Goal: Find specific page/section: Find specific page/section

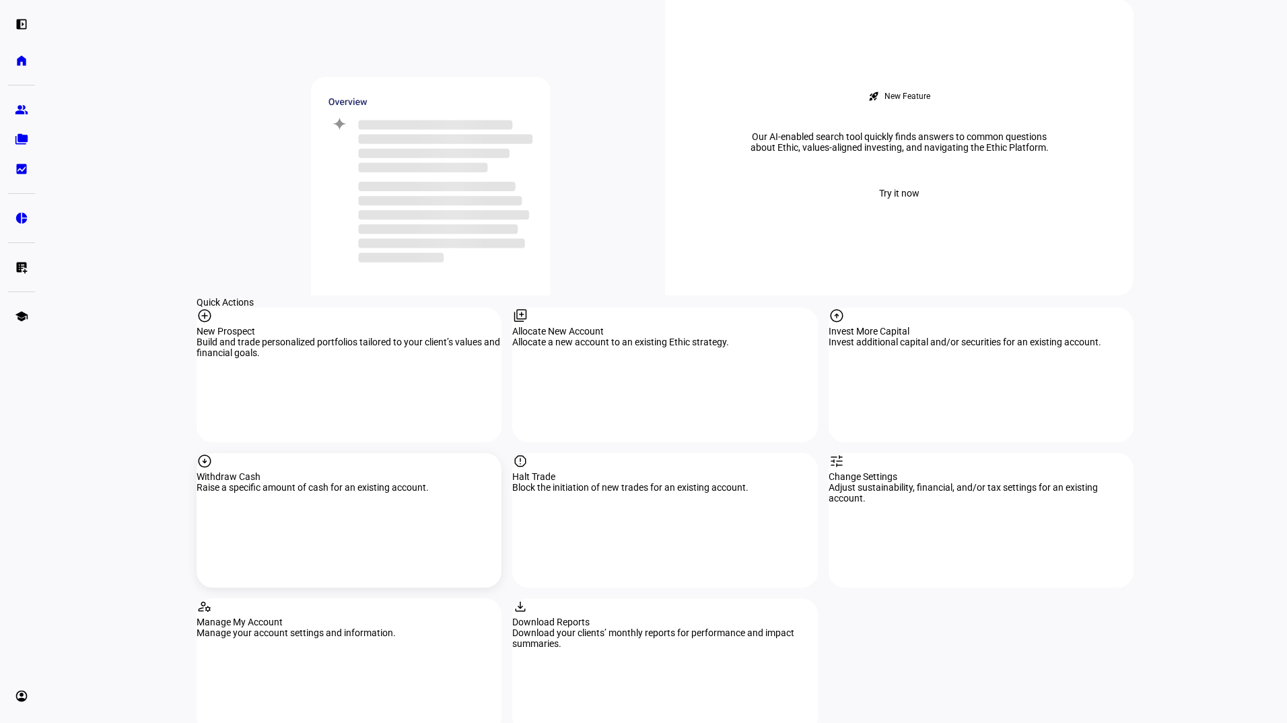
scroll to position [1144, 0]
click at [114, 300] on eth-layout-page-content "rocket_launch Product Updates The latest features and improvements Powered by L…" at bounding box center [665, 361] width 1244 height 723
click at [11, 109] on link "group Prospects" at bounding box center [21, 109] width 27 height 27
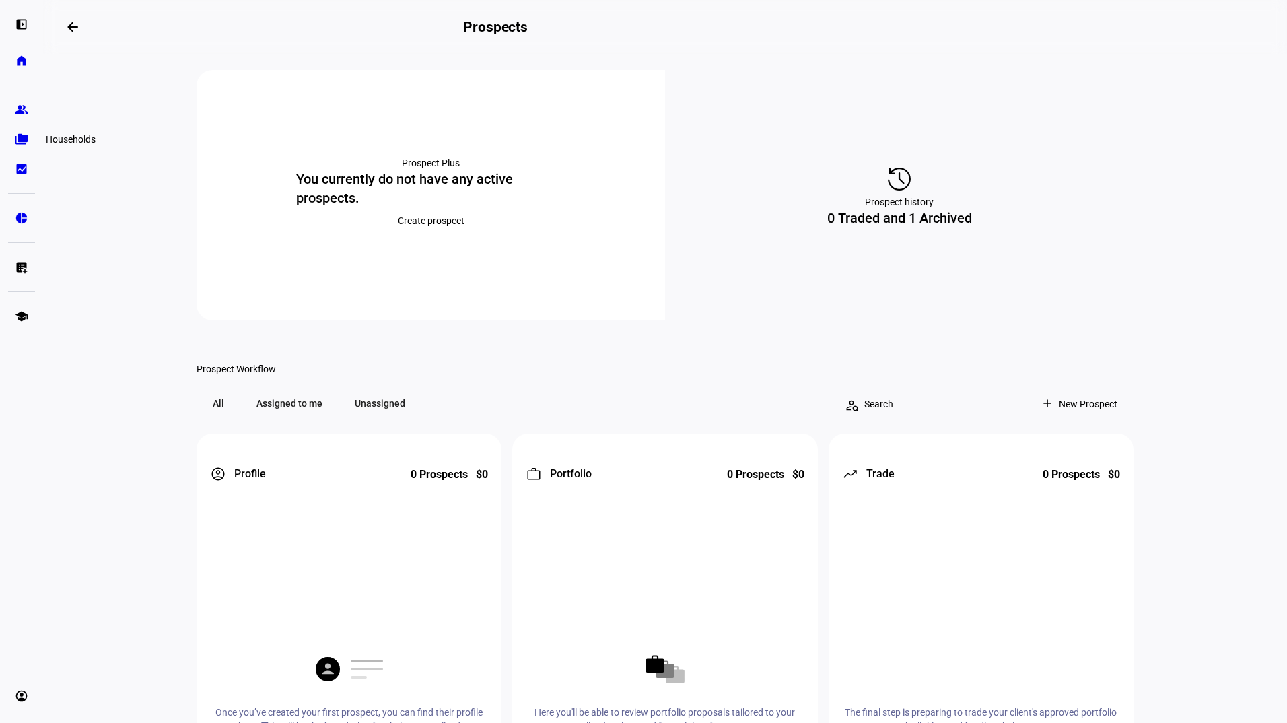
click at [26, 143] on eth-mat-symbol "folder_copy" at bounding box center [21, 139] width 13 height 13
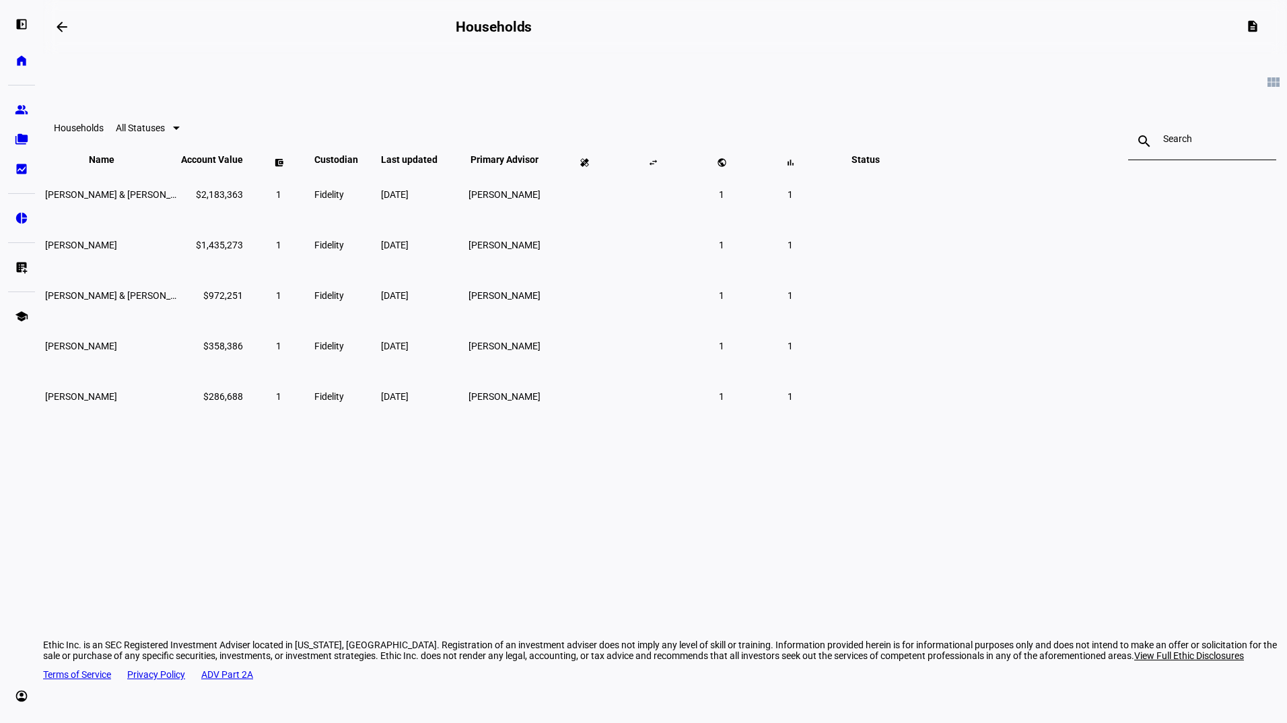
click at [195, 338] on eth-card-list "view_module Households All Statuses search close Name keyboard_arrow_down keybo…" at bounding box center [665, 238] width 1244 height 368
click at [178, 415] on eth-card-list "view_module Households All Statuses search close Name keyboard_arrow_down keybo…" at bounding box center [665, 238] width 1244 height 368
click at [439, 641] on div "Ethic Inc. is an SEC Registered Investment Adviser located in [US_STATE], [GEOG…" at bounding box center [665, 650] width 1244 height 22
drag, startPoint x: 439, startPoint y: 641, endPoint x: 357, endPoint y: 578, distance: 103.6
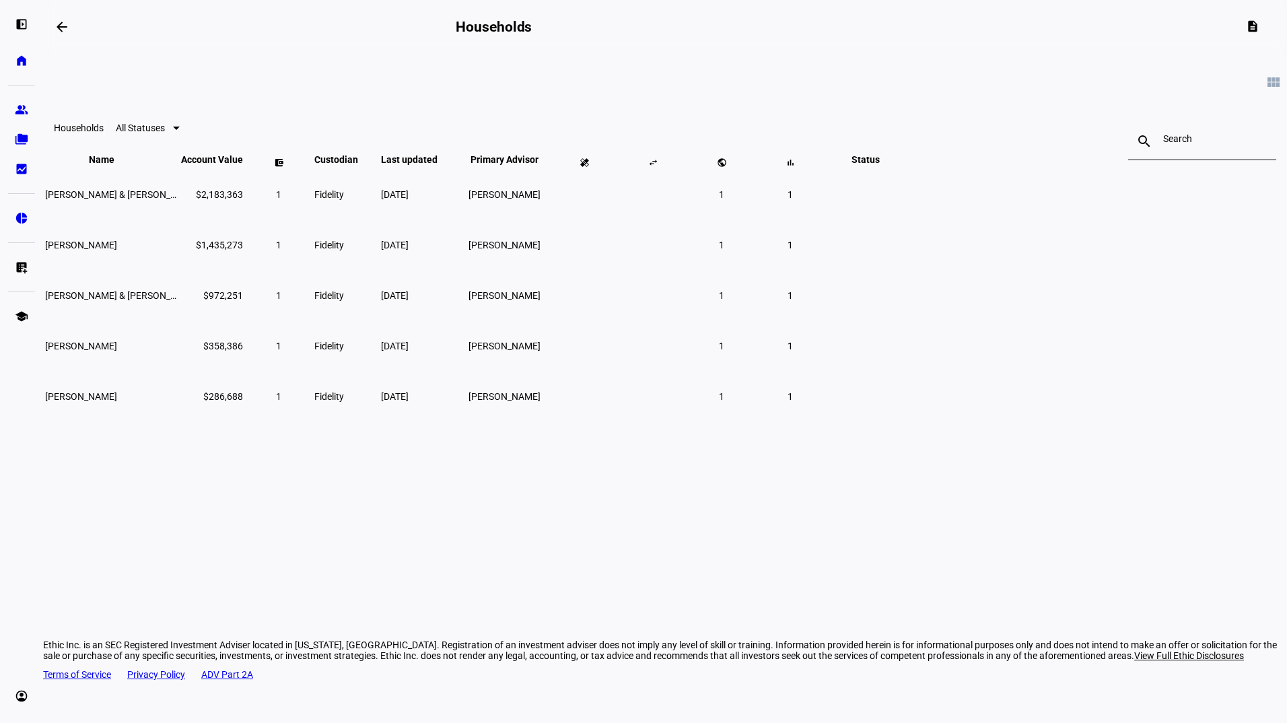
click at [357, 578] on div "arrow_backwards Households description view_module Households All Statuses sear…" at bounding box center [665, 361] width 1244 height 723
